Goal: Transaction & Acquisition: Purchase product/service

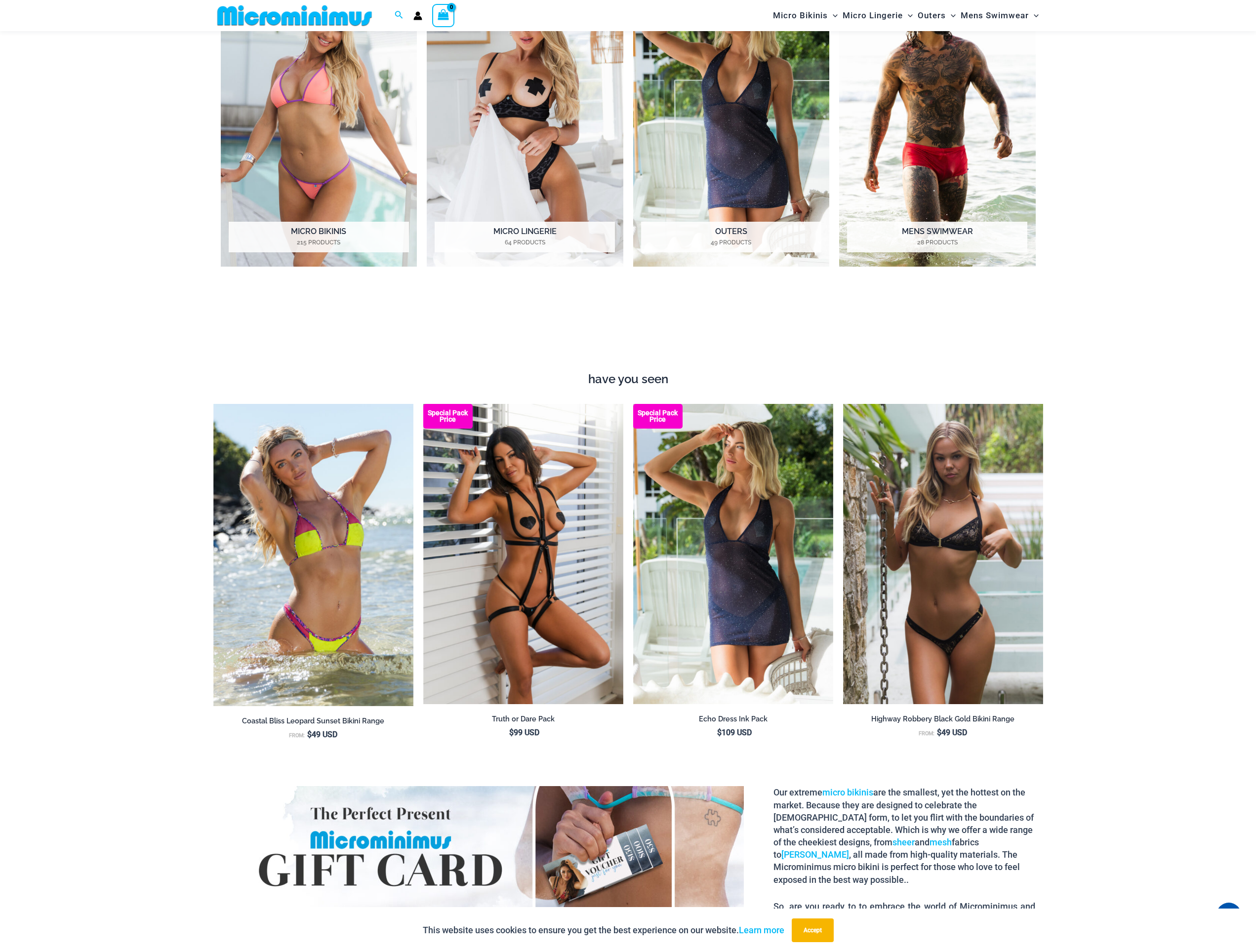
scroll to position [696, 0]
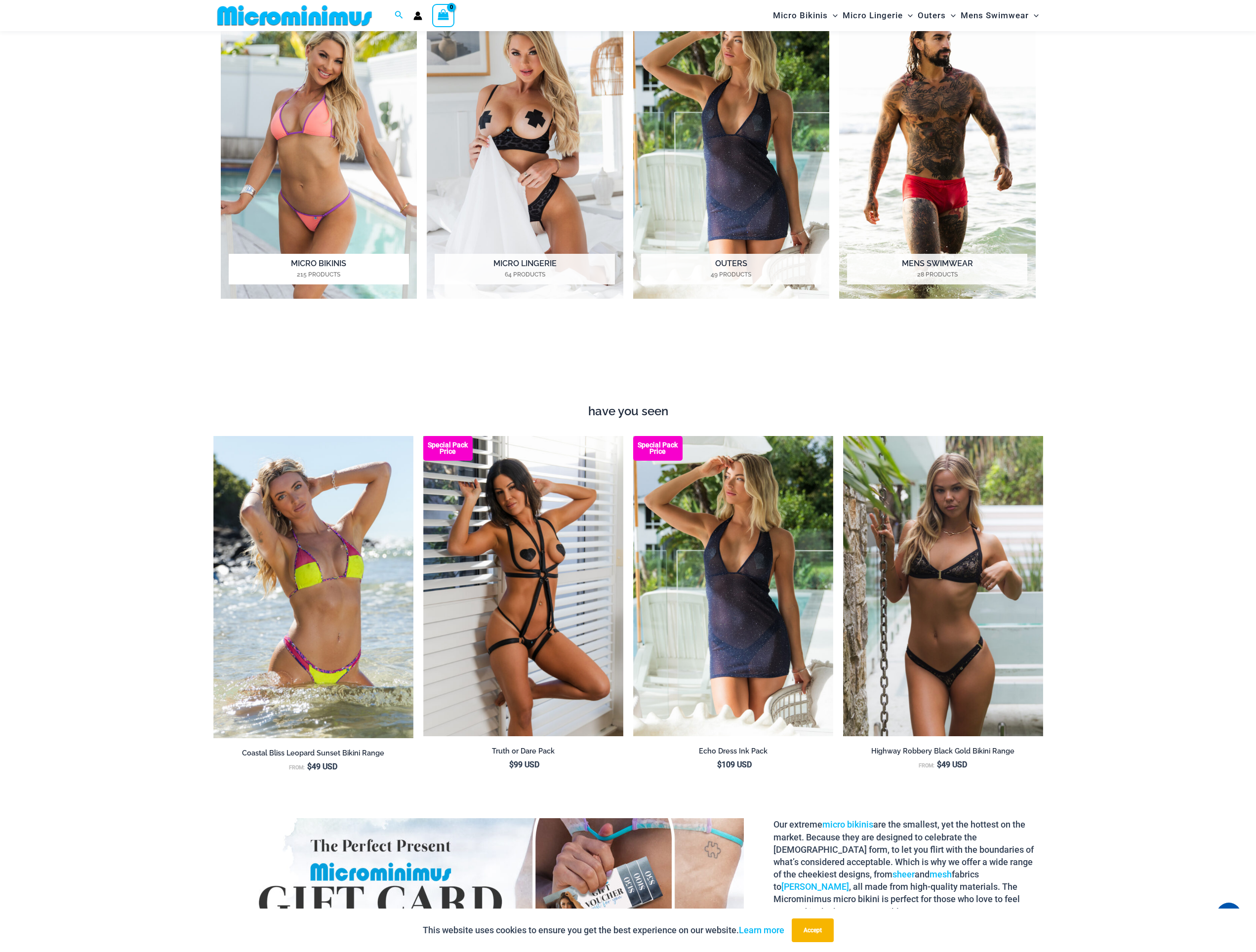
click at [331, 264] on h2 "Micro Bikinis 215 Products" at bounding box center [319, 269] width 180 height 31
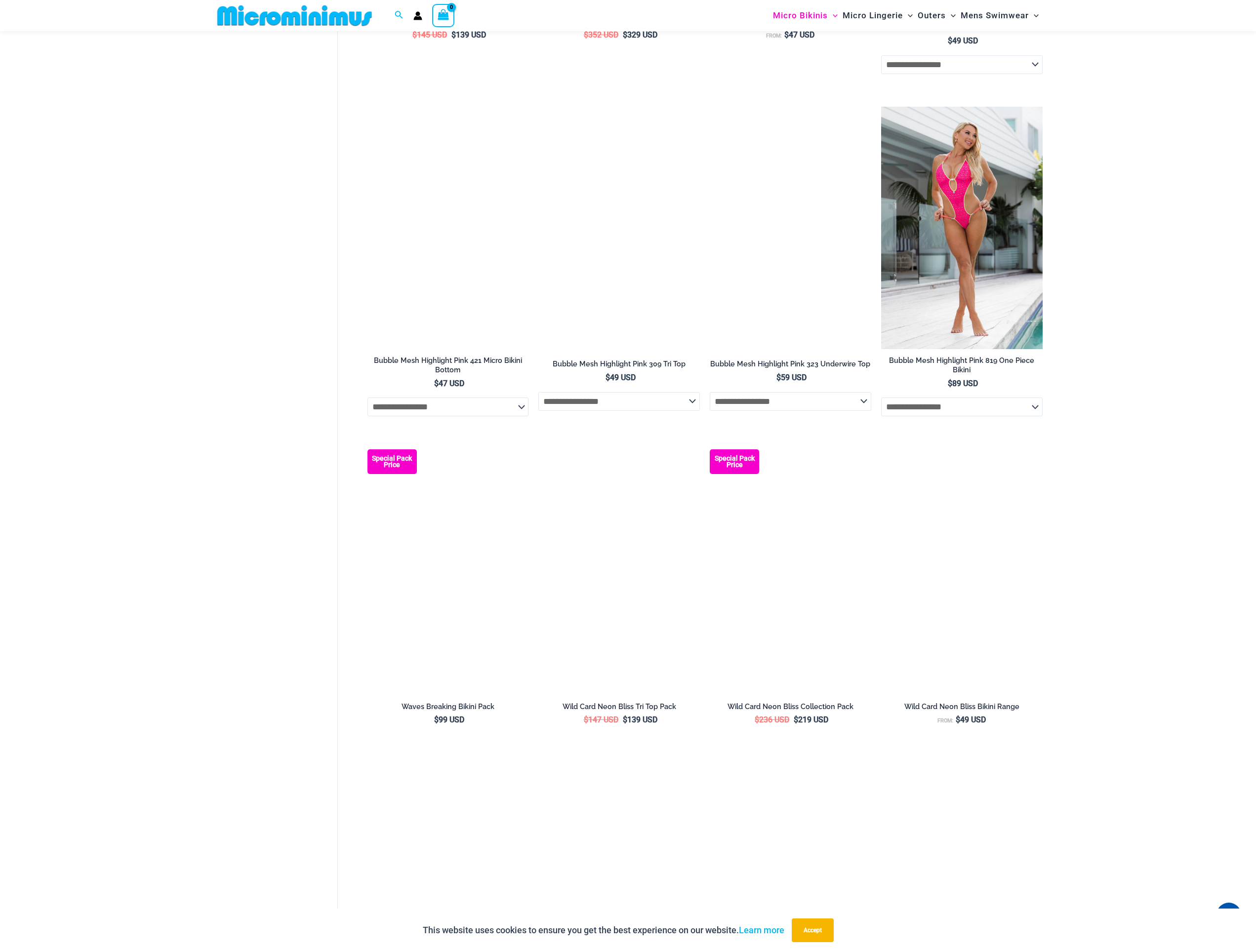
scroll to position [1239, 0]
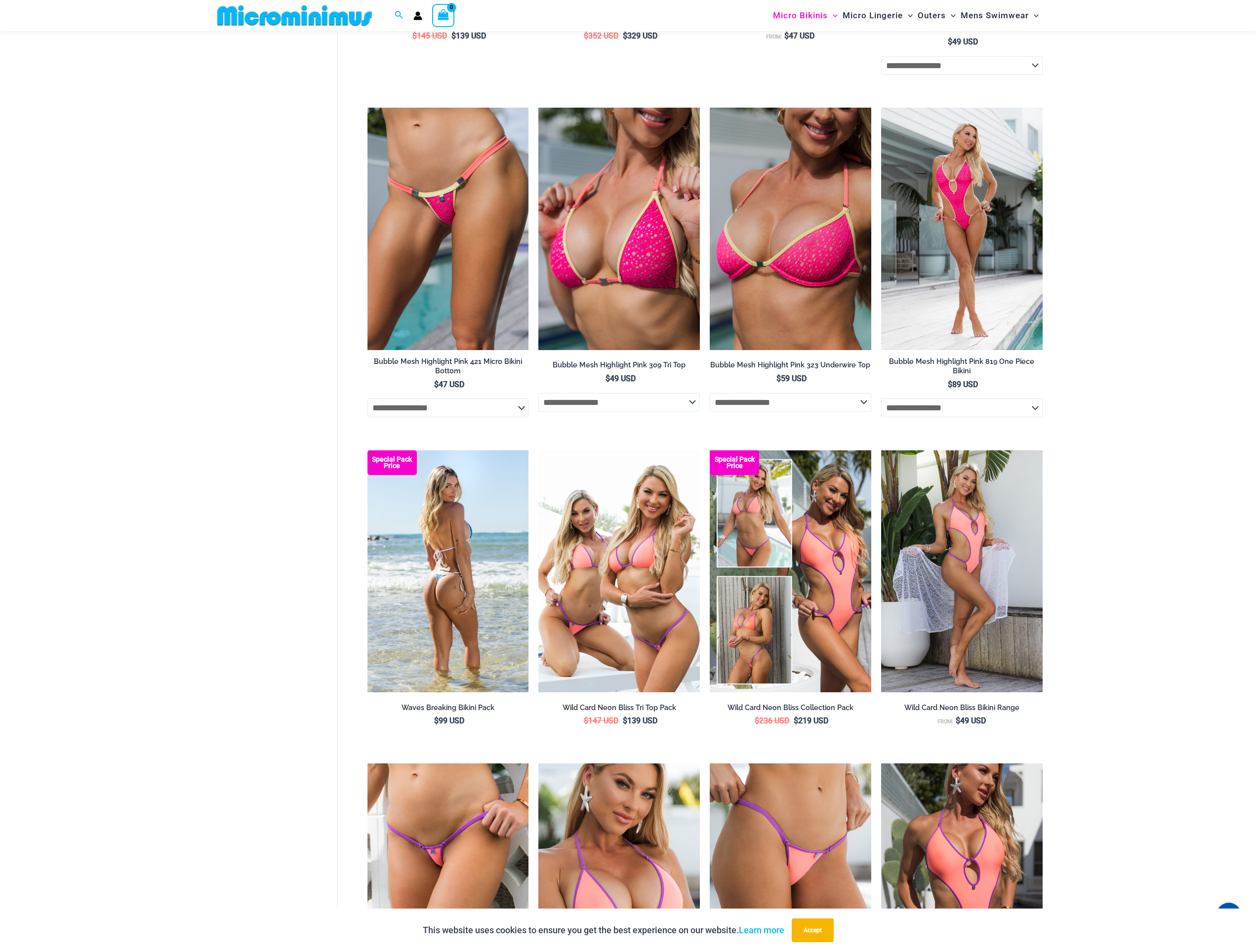
click at [470, 567] on img at bounding box center [448, 571] width 161 height 242
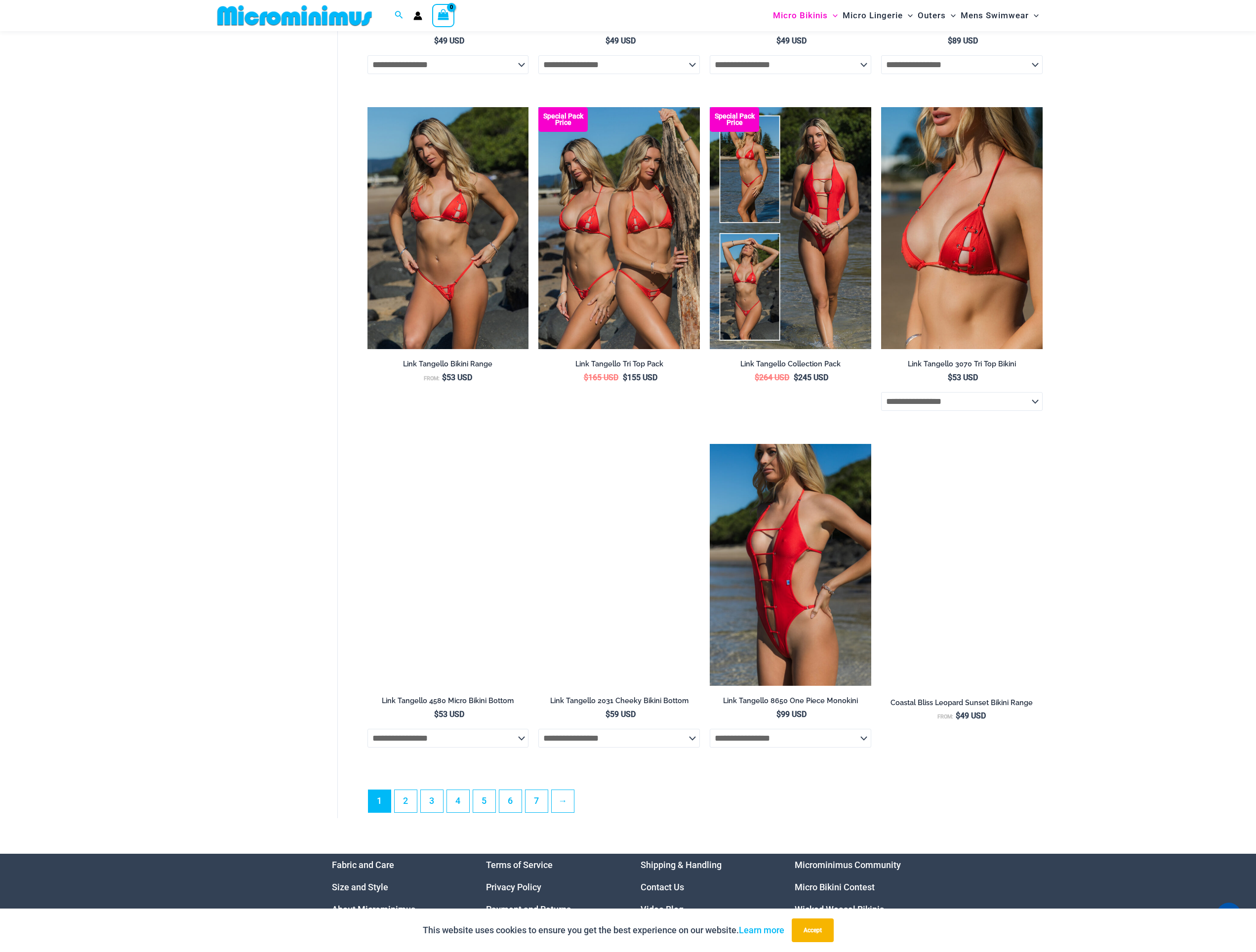
scroll to position [2239, 0]
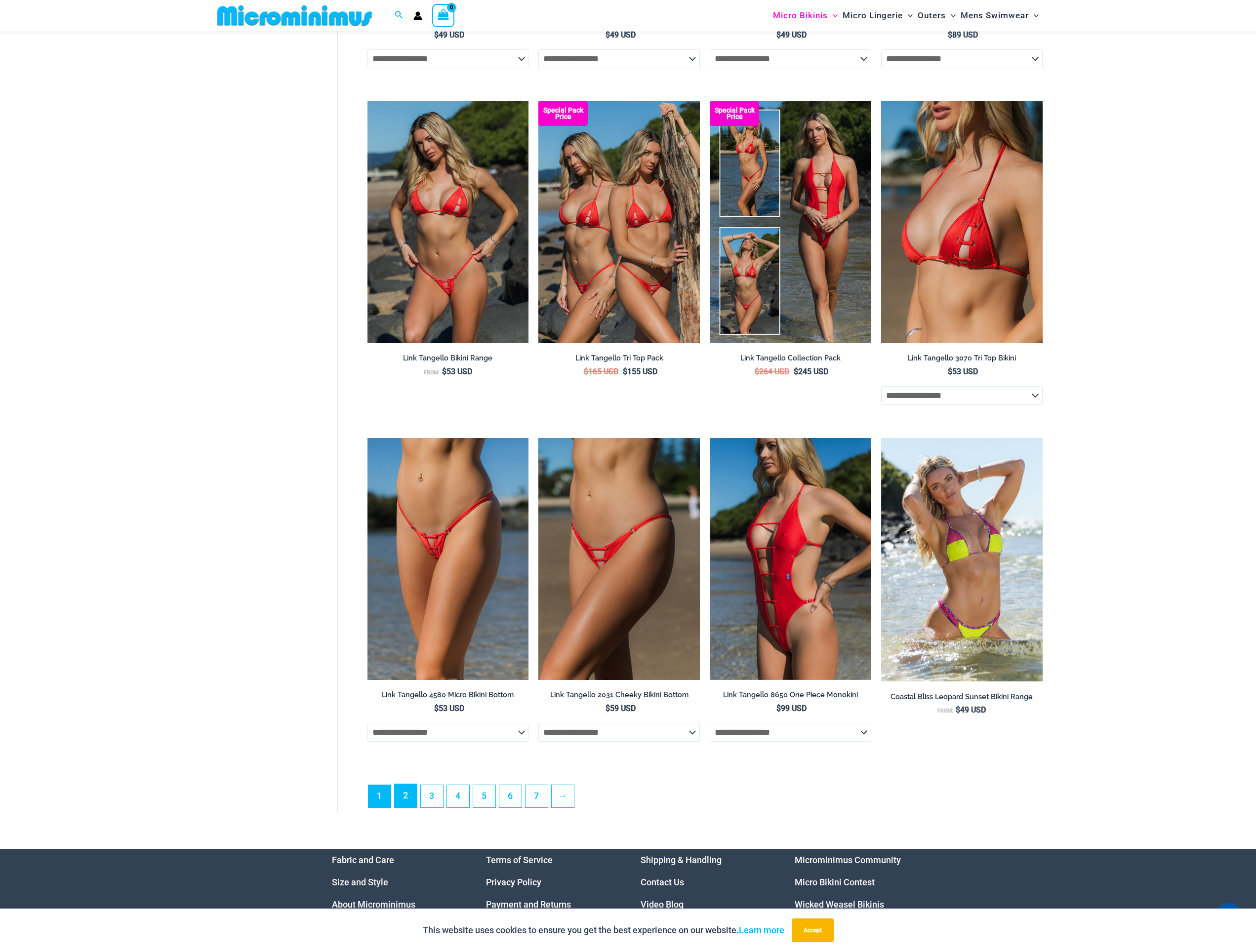
click at [406, 808] on link "2" at bounding box center [406, 796] width 22 height 24
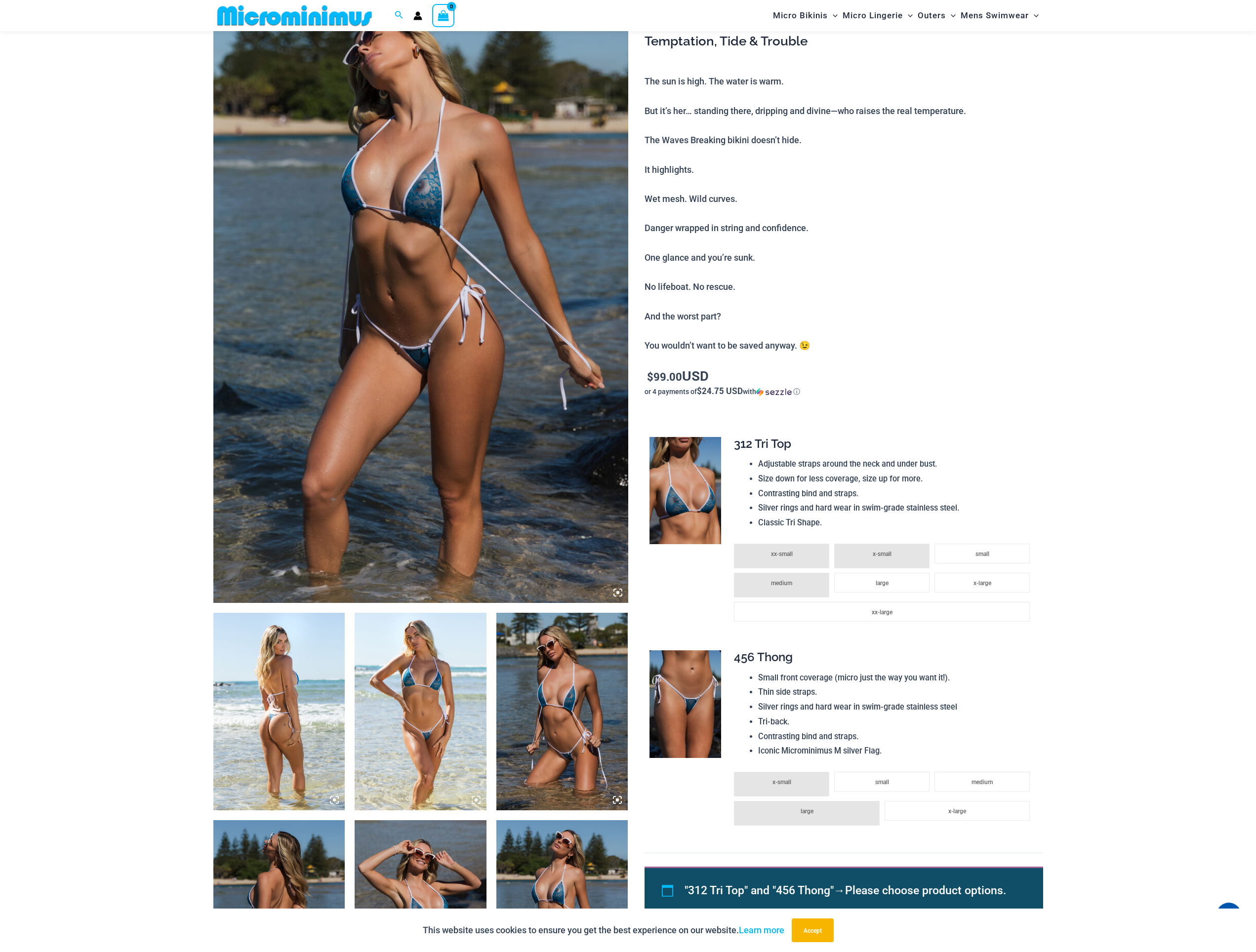
scroll to position [108, 0]
click at [273, 708] on img at bounding box center [279, 713] width 132 height 197
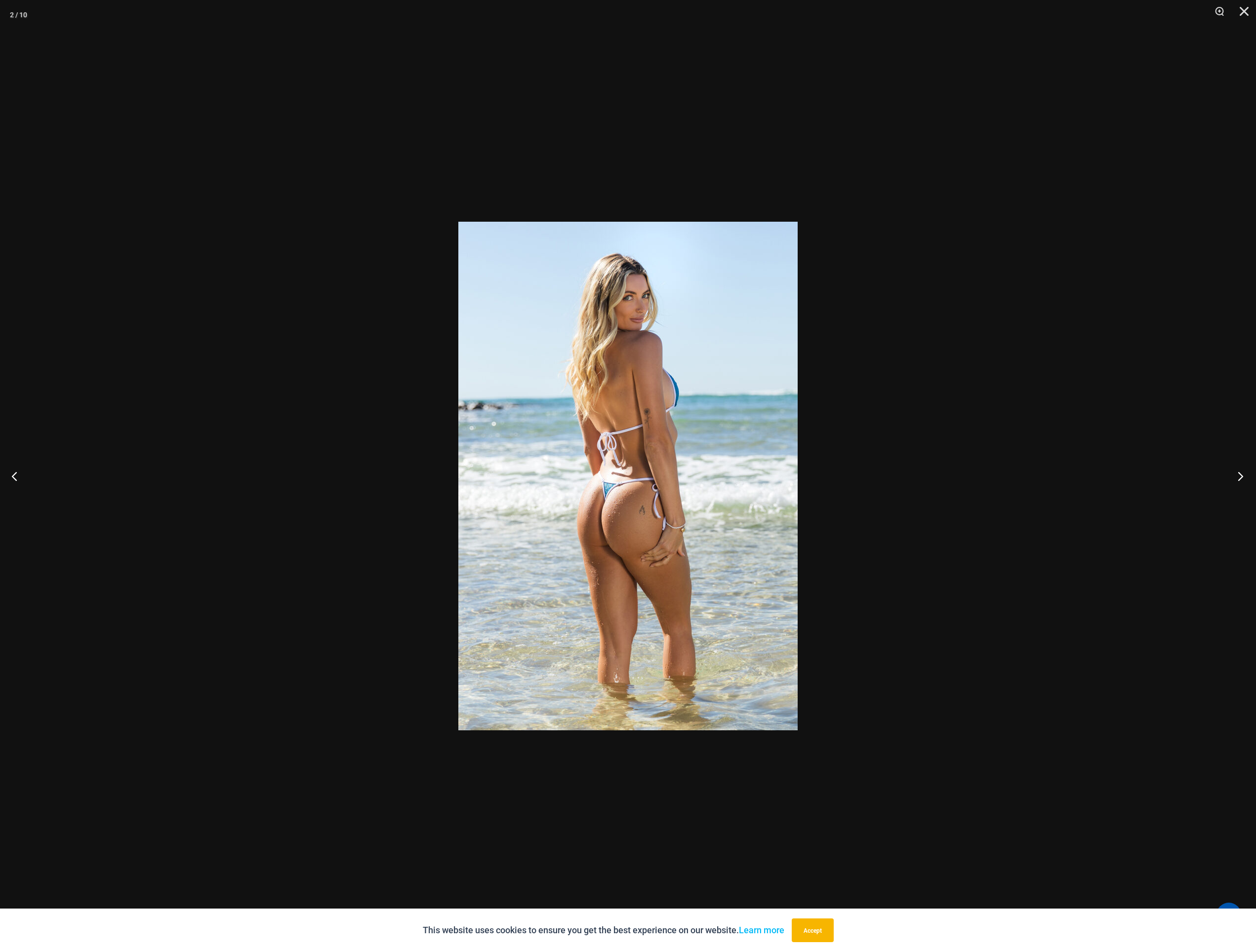
click at [1243, 471] on button "Next" at bounding box center [1237, 476] width 37 height 49
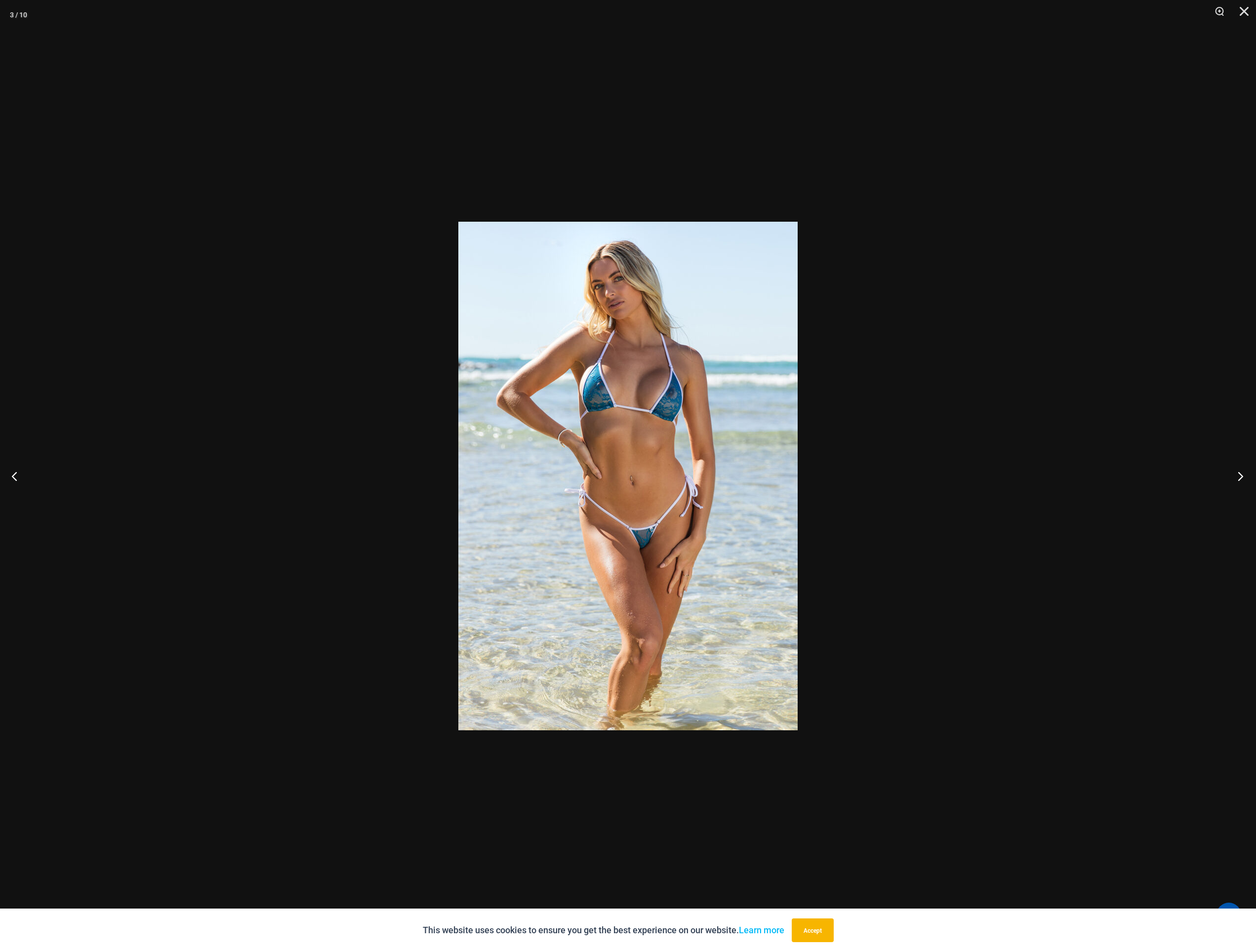
click at [1243, 471] on button "Next" at bounding box center [1237, 476] width 37 height 49
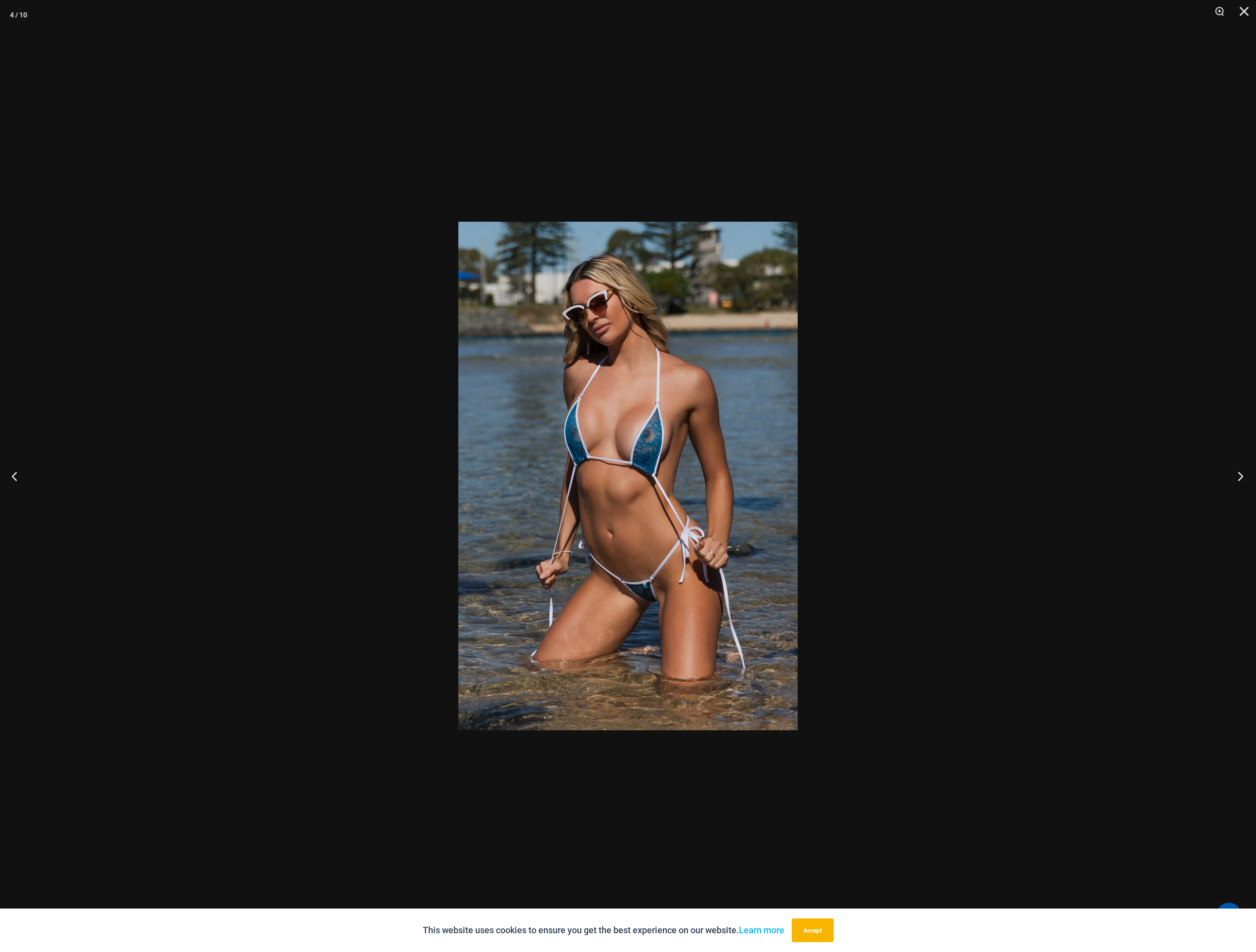
click at [1243, 471] on button "Next" at bounding box center [1237, 476] width 37 height 49
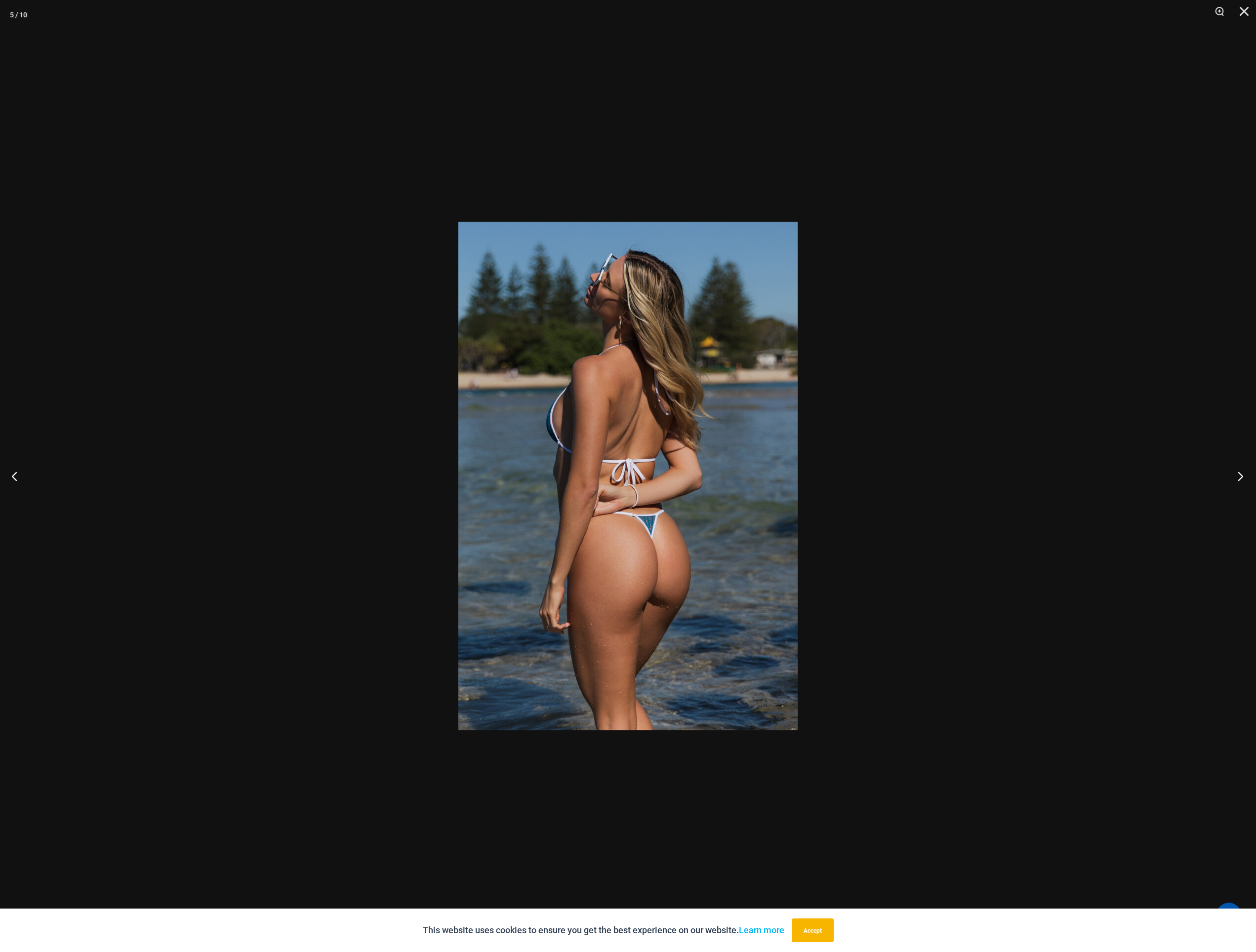
click at [1243, 471] on button "Next" at bounding box center [1237, 476] width 37 height 49
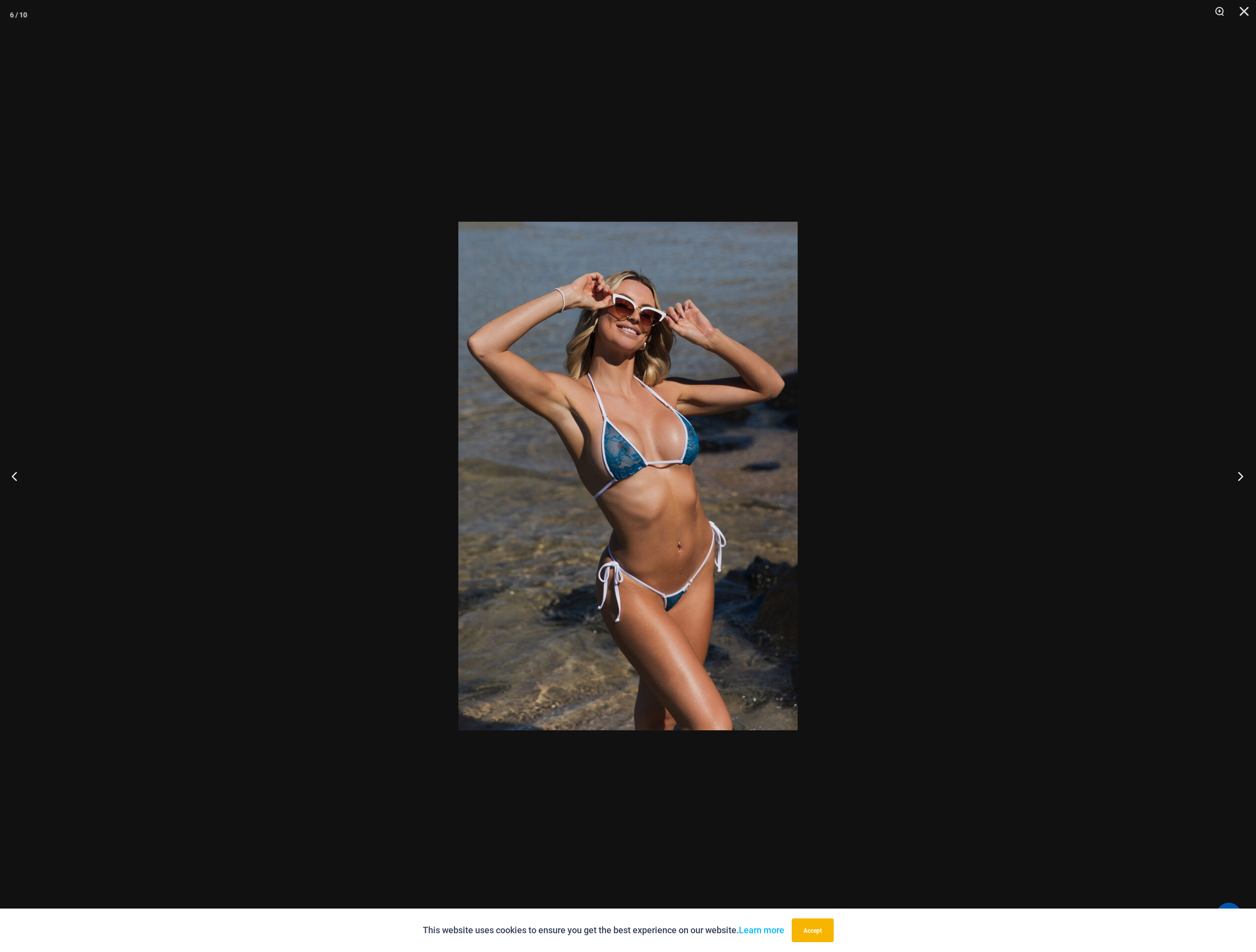
click at [1243, 471] on button "Next" at bounding box center [1237, 476] width 37 height 49
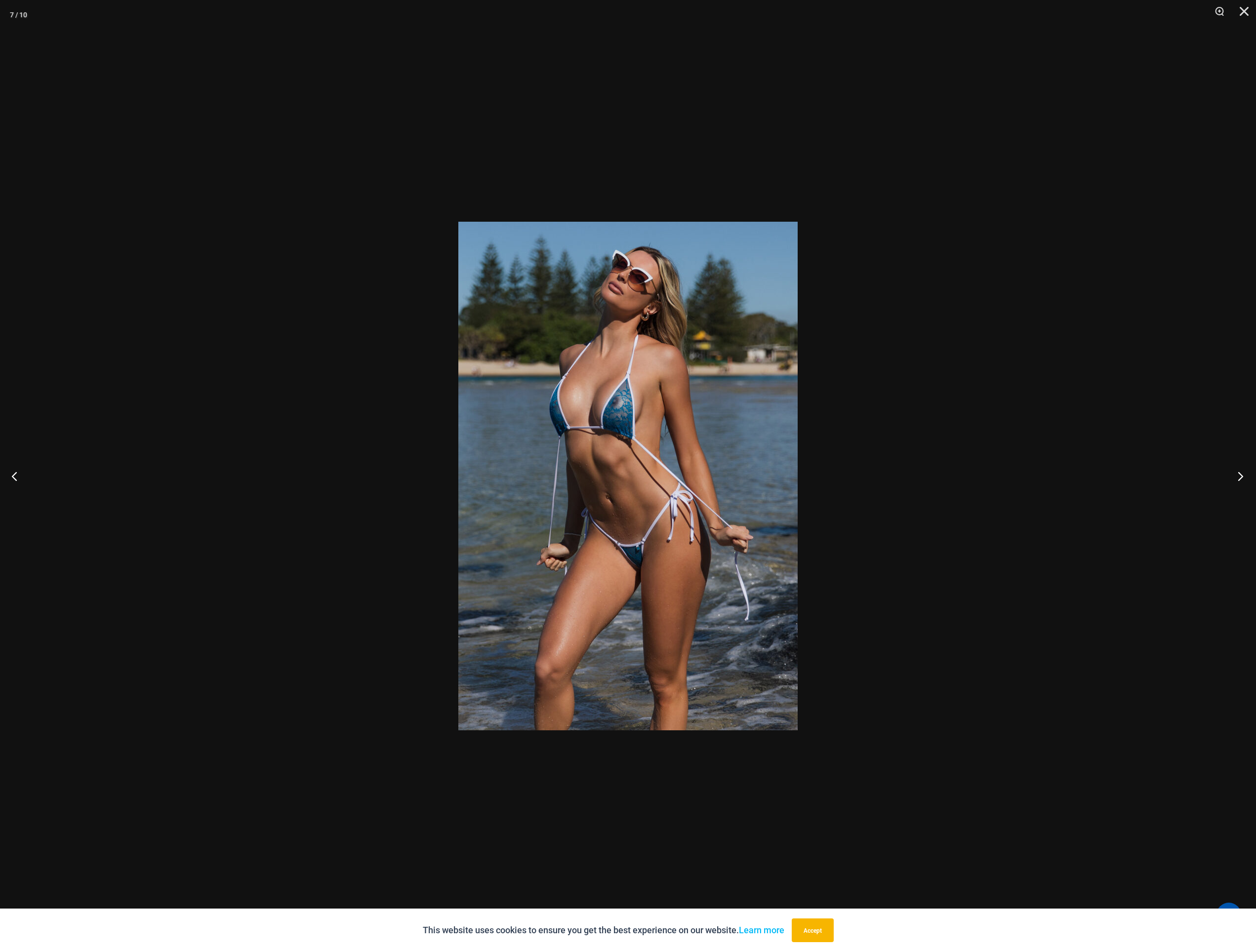
click at [1243, 471] on button "Next" at bounding box center [1237, 476] width 37 height 49
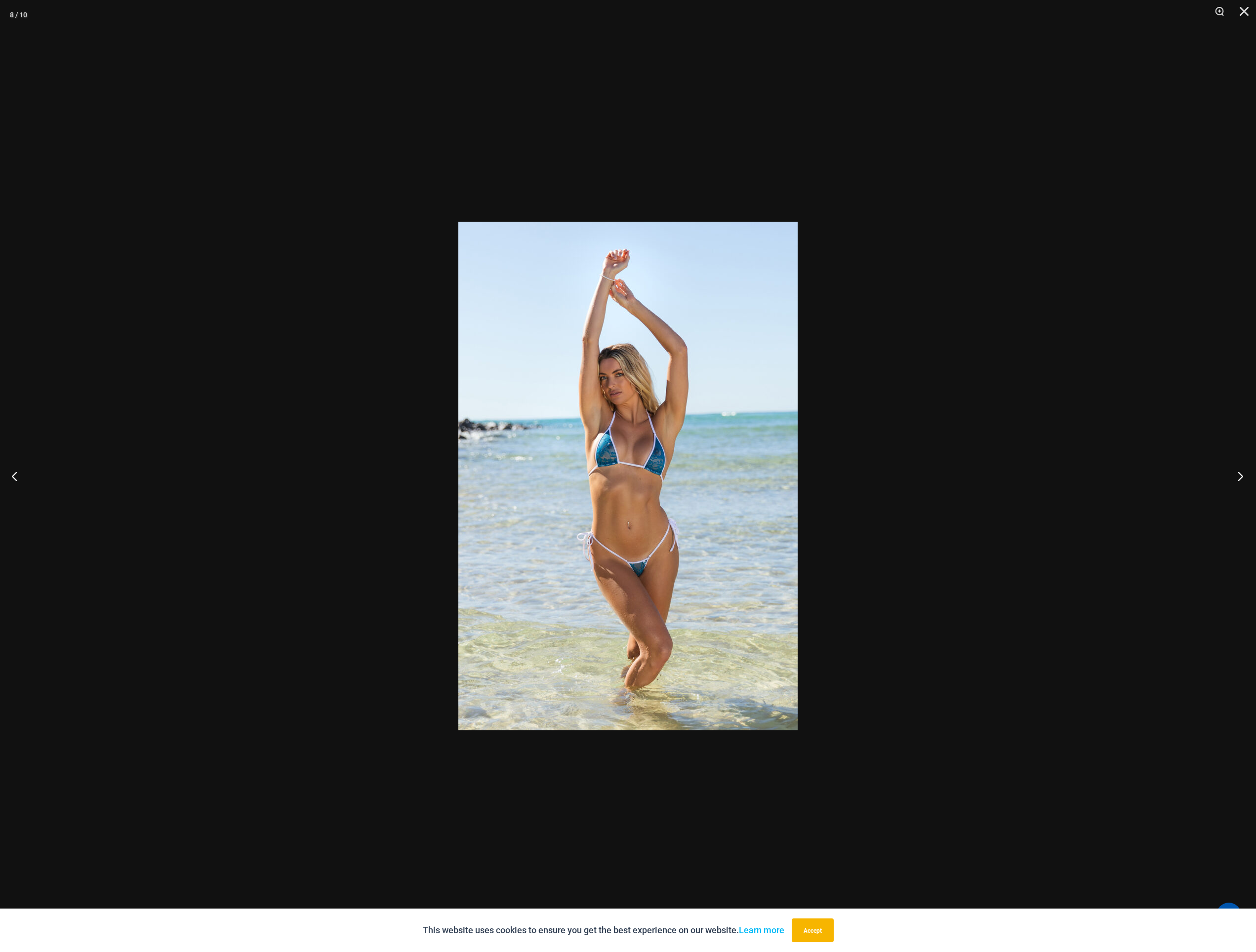
click at [1243, 471] on button "Next" at bounding box center [1237, 476] width 37 height 49
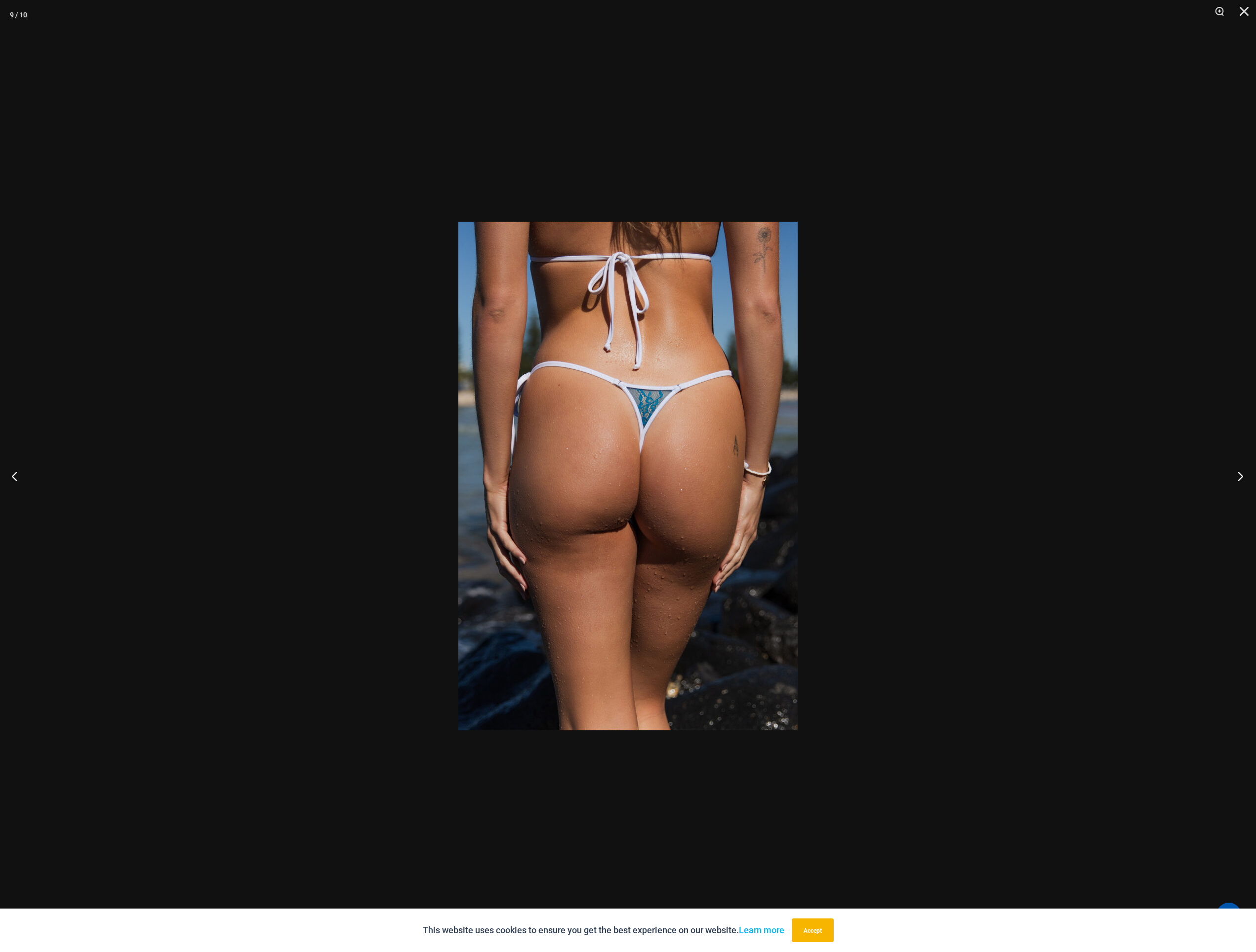
click at [1243, 471] on button "Next" at bounding box center [1237, 476] width 37 height 49
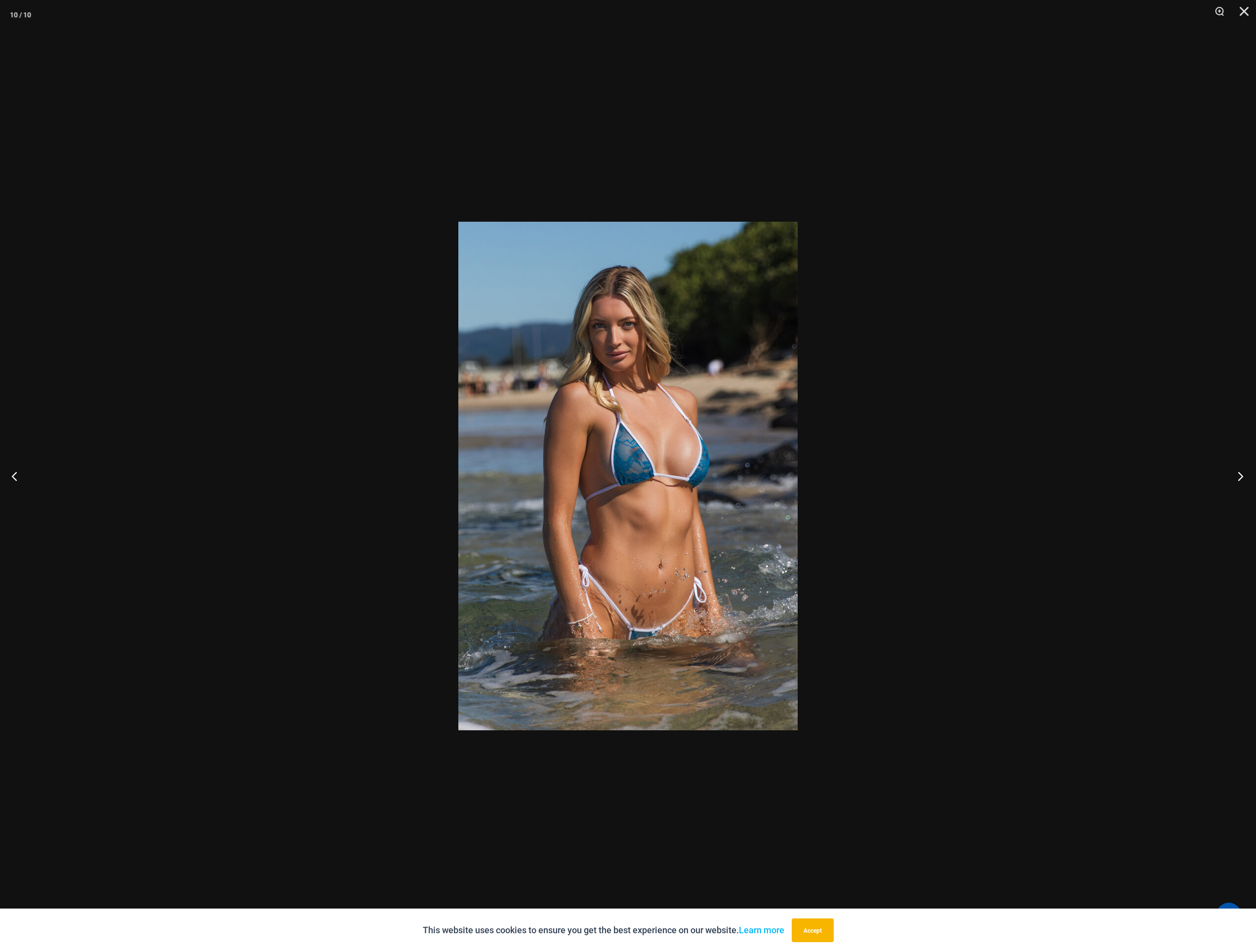
click at [1243, 471] on button "Next" at bounding box center [1237, 476] width 37 height 49
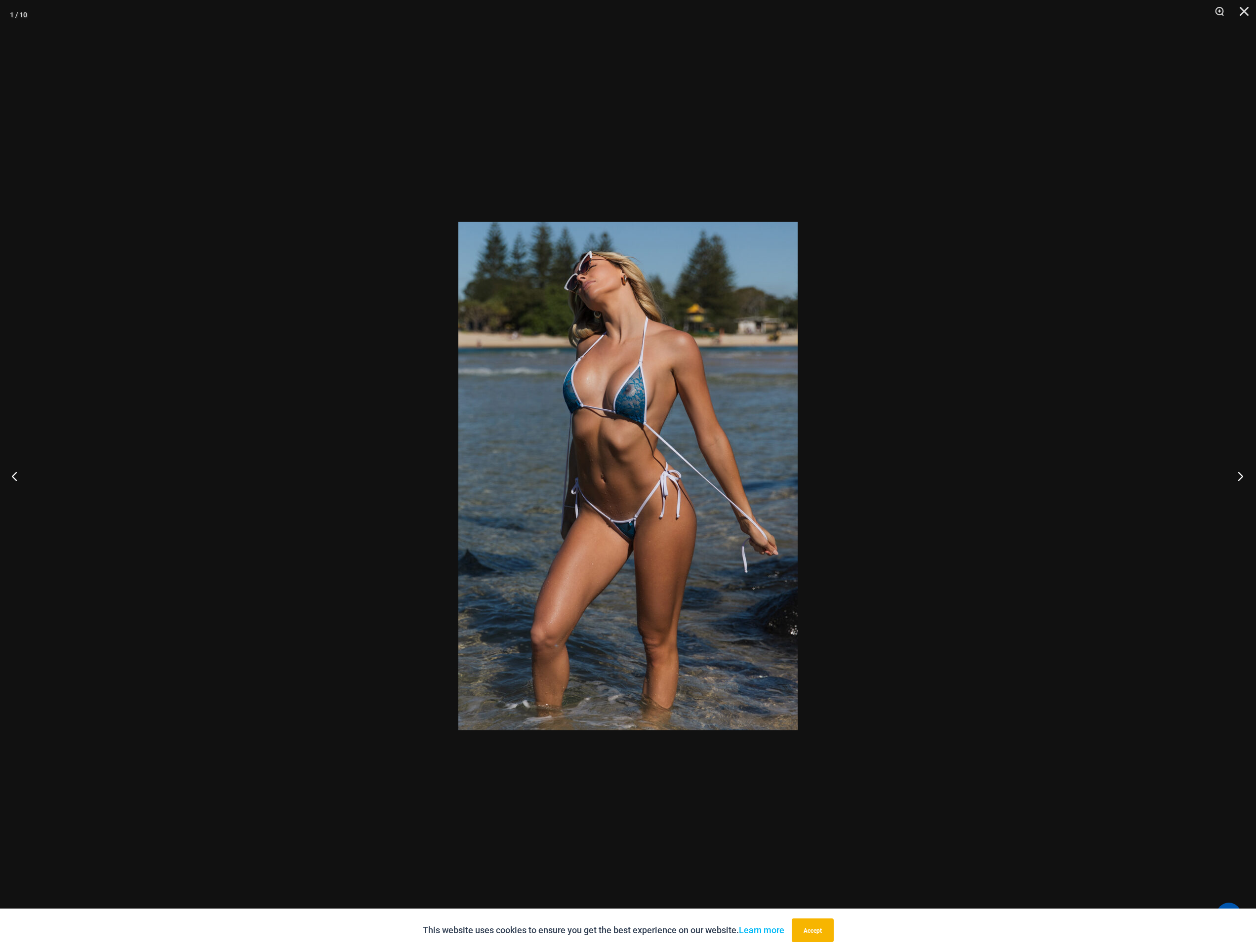
click at [1243, 471] on button "Next" at bounding box center [1237, 476] width 37 height 49
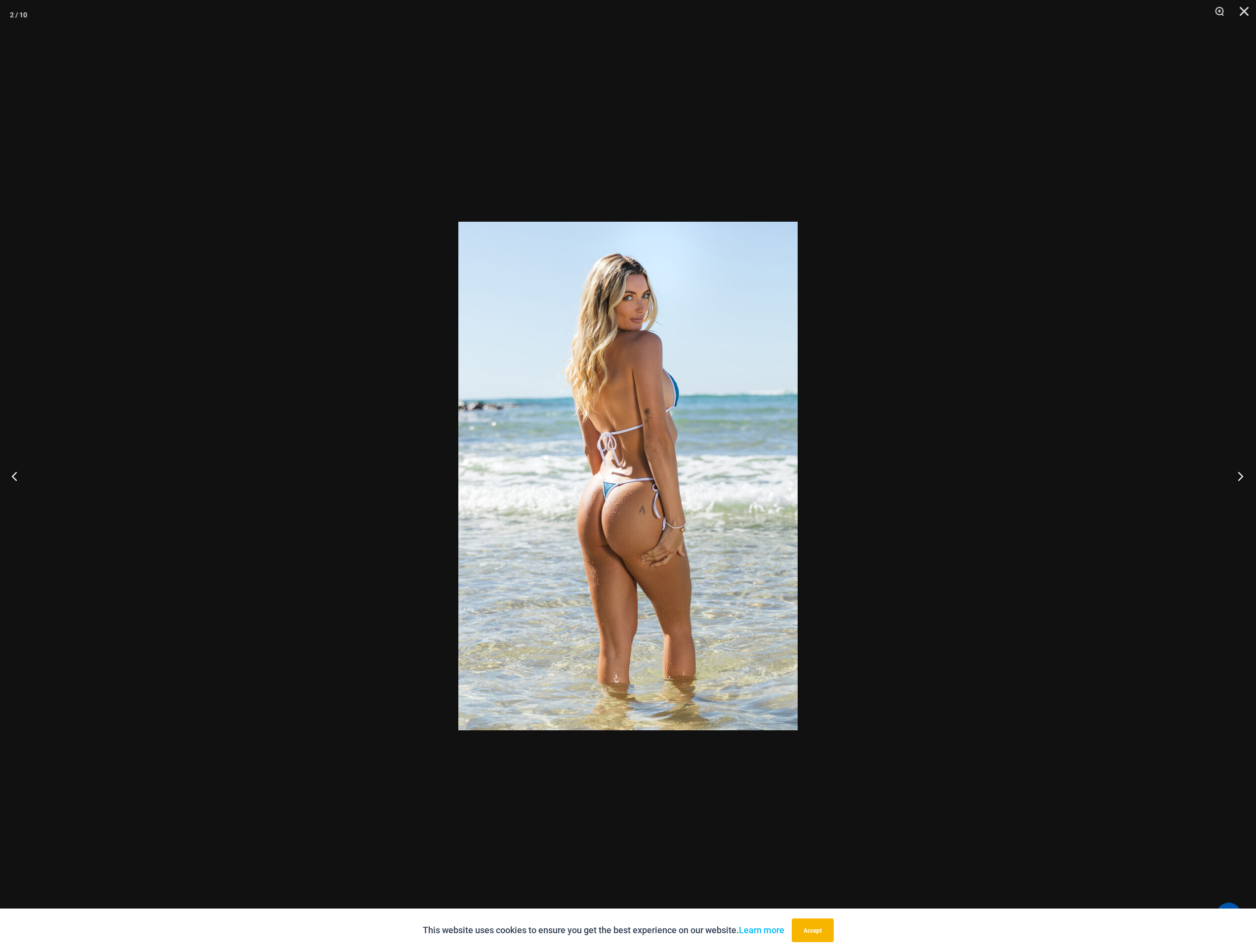
click at [1243, 471] on button "Next" at bounding box center [1237, 476] width 37 height 49
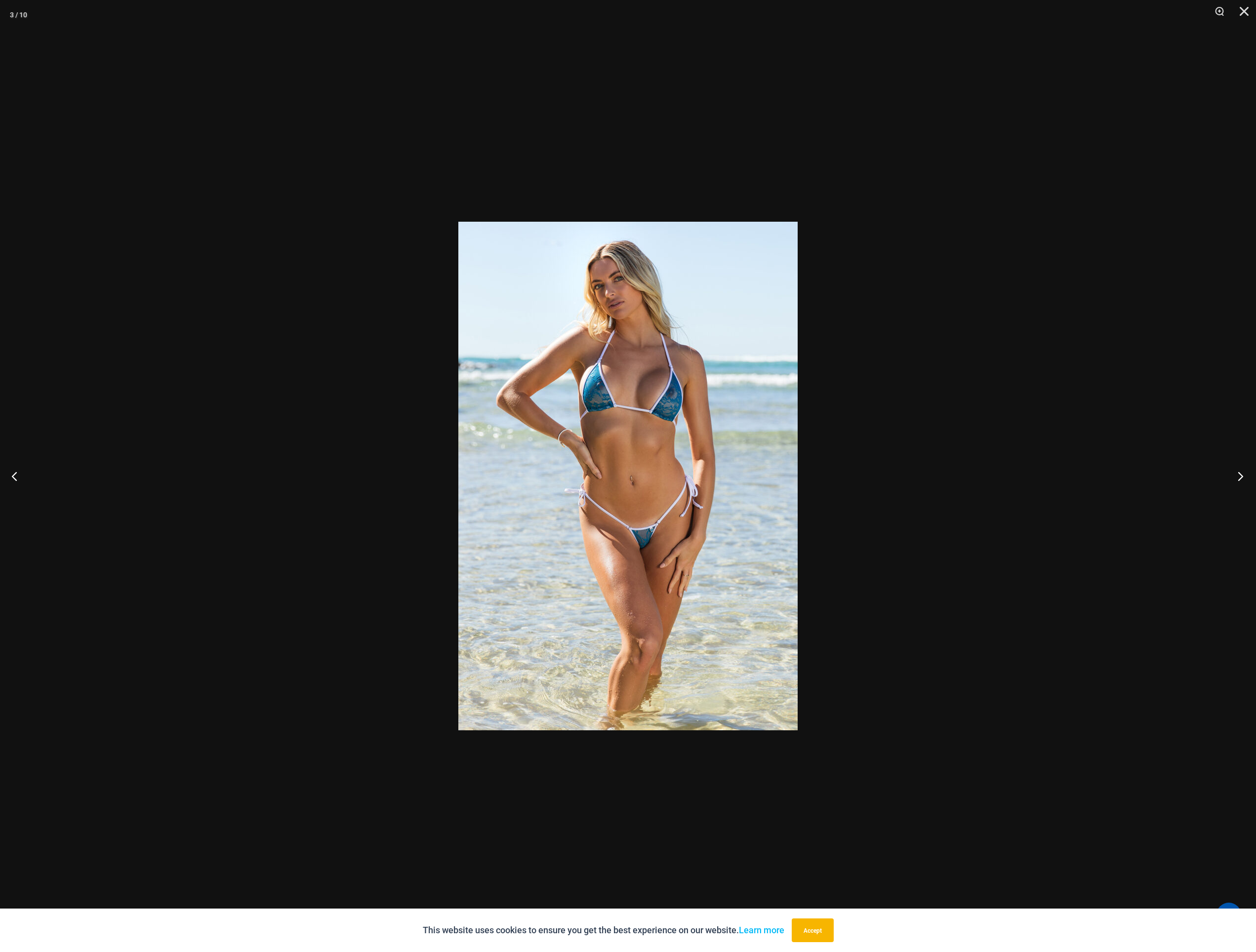
click at [1243, 471] on button "Next" at bounding box center [1237, 476] width 37 height 49
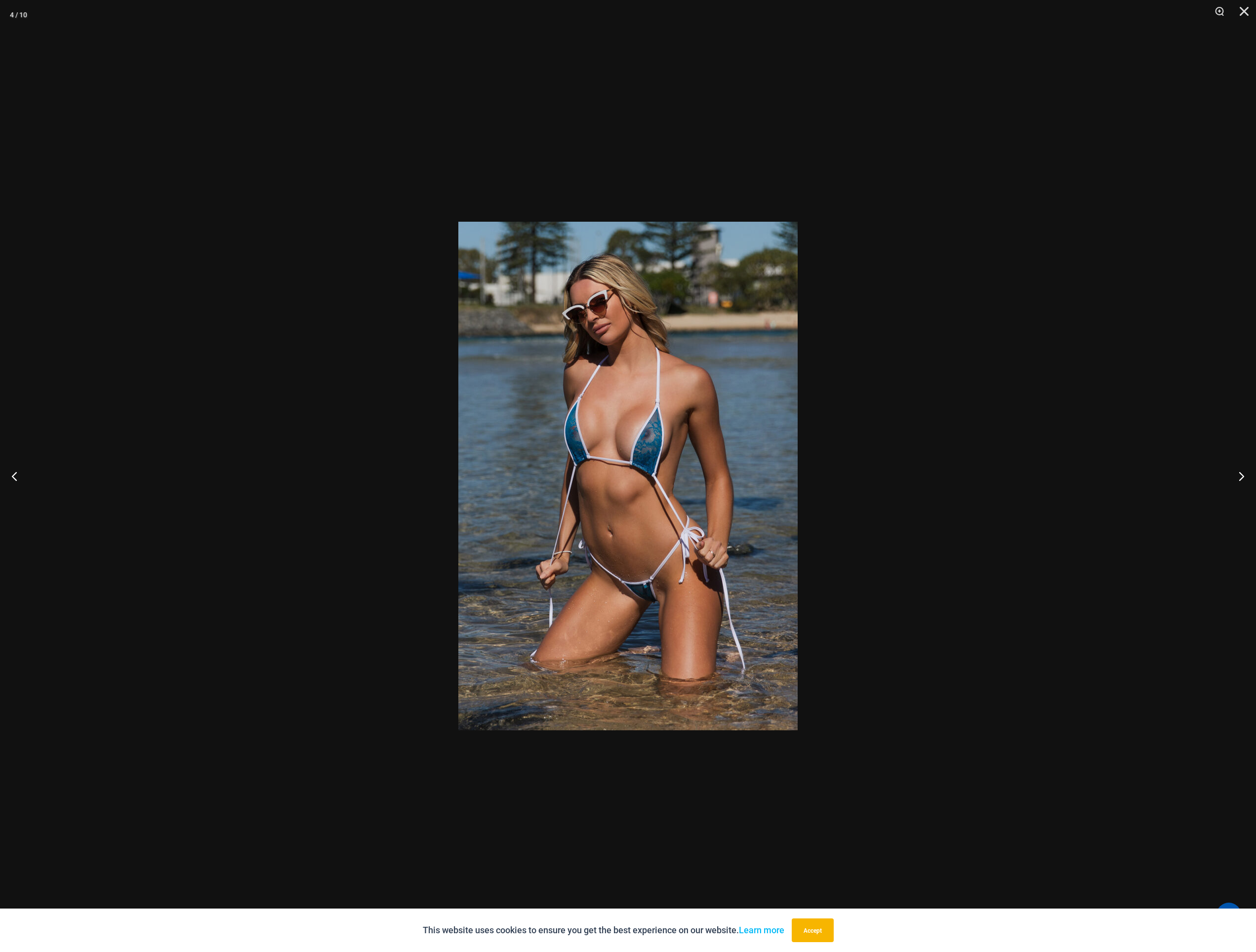
click at [1104, 567] on div at bounding box center [628, 476] width 1256 height 952
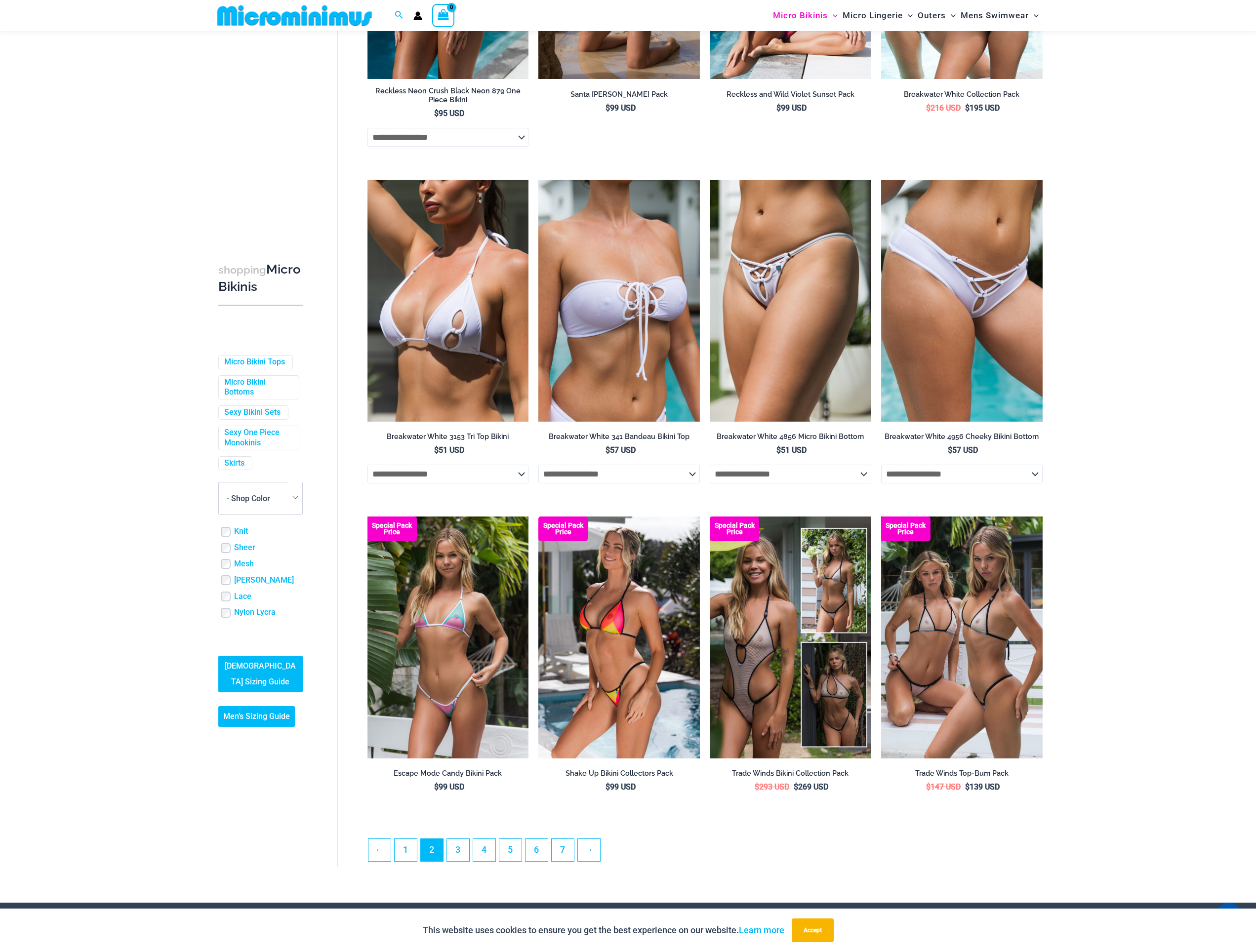
scroll to position [2112, 0]
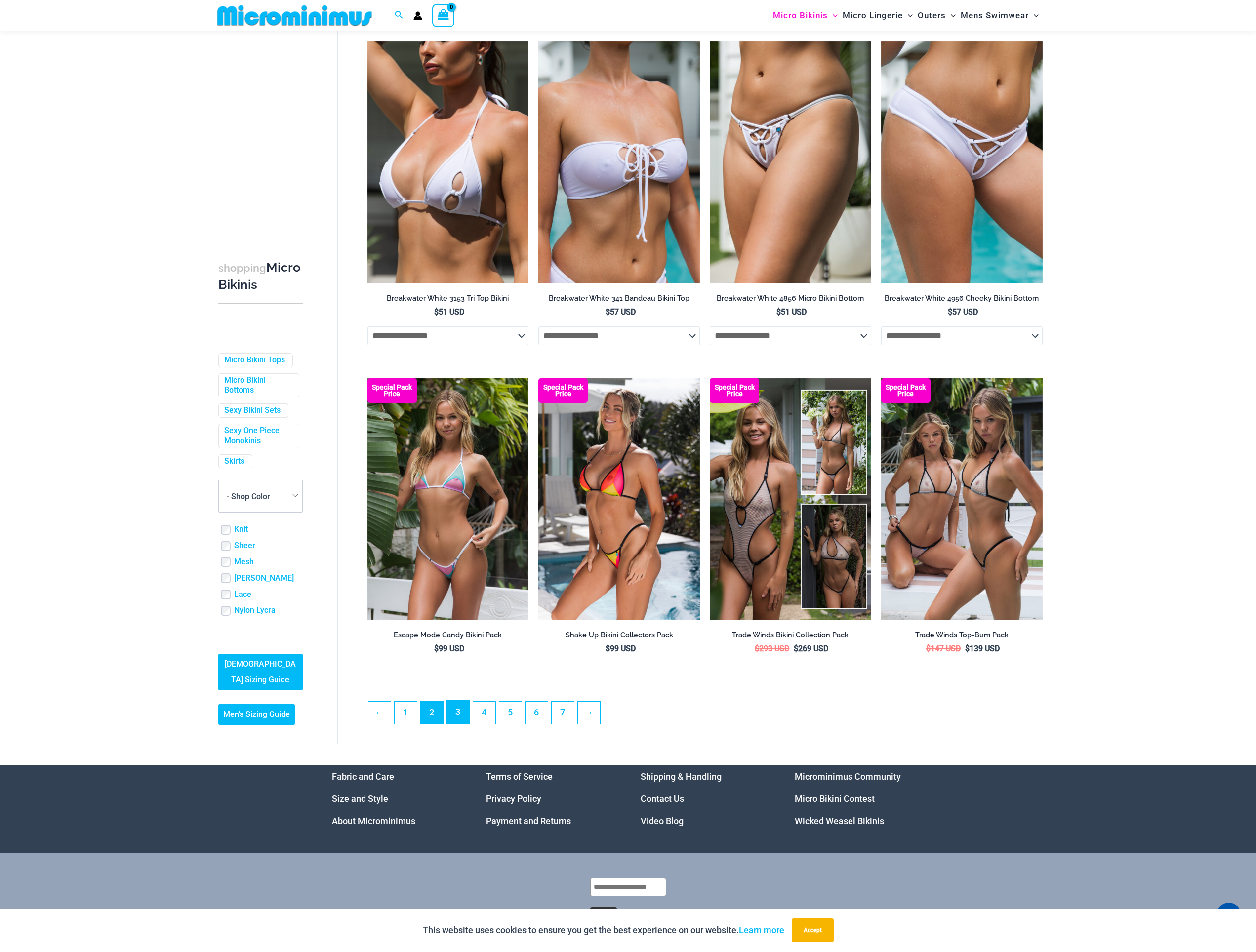
click at [461, 724] on link "3" at bounding box center [458, 713] width 22 height 24
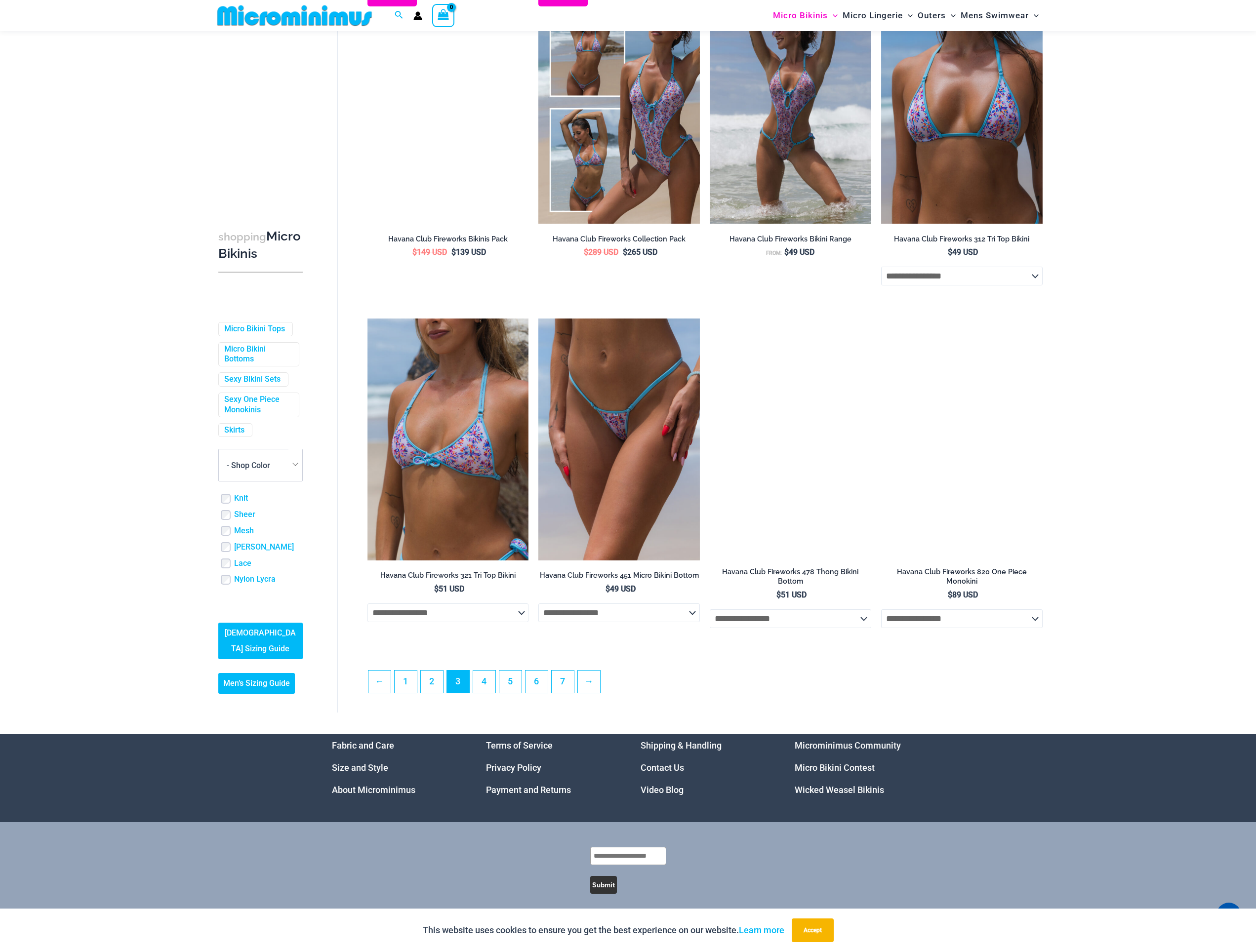
scroll to position [2174, 0]
